Goal: Task Accomplishment & Management: Use online tool/utility

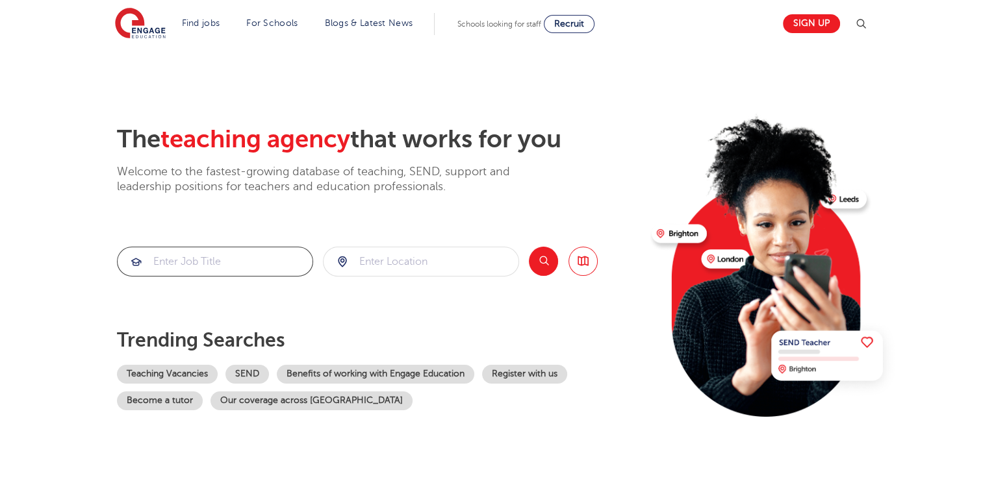
click at [211, 264] on input "search" at bounding box center [215, 261] width 195 height 29
type input "geography"
click at [370, 271] on input "search" at bounding box center [420, 261] width 195 height 29
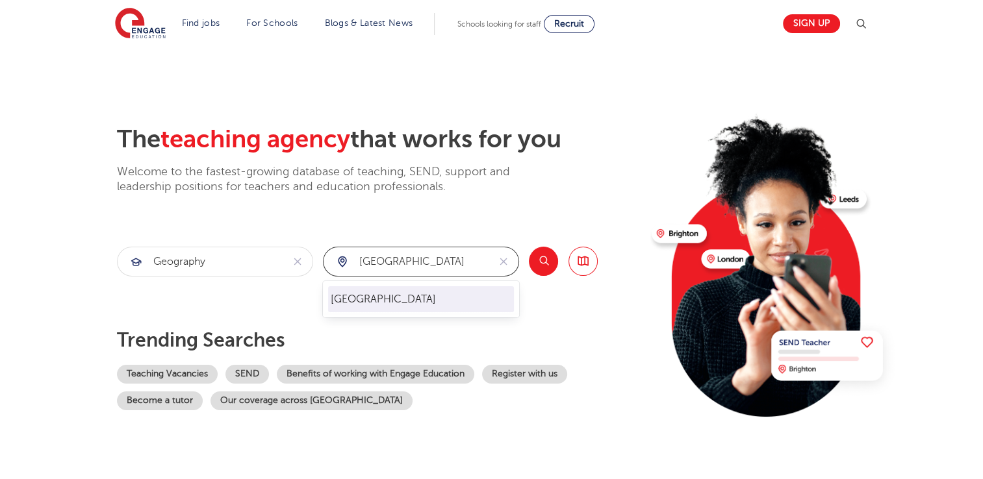
click at [342, 309] on li "[GEOGRAPHIC_DATA]" at bounding box center [421, 299] width 186 height 26
type input "[GEOGRAPHIC_DATA]"
click at [534, 264] on button "Search" at bounding box center [543, 261] width 29 height 29
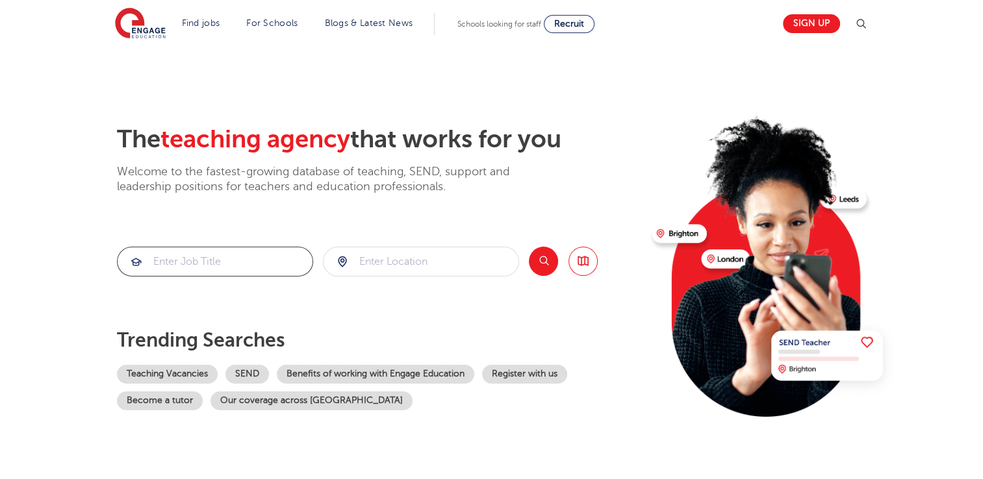
click at [166, 268] on input "search" at bounding box center [215, 261] width 195 height 29
type input "re"
click at [383, 263] on input "search" at bounding box center [420, 261] width 195 height 29
type input "ealing"
click at [544, 262] on button "Search" at bounding box center [543, 261] width 29 height 29
